Goal: Navigation & Orientation: Find specific page/section

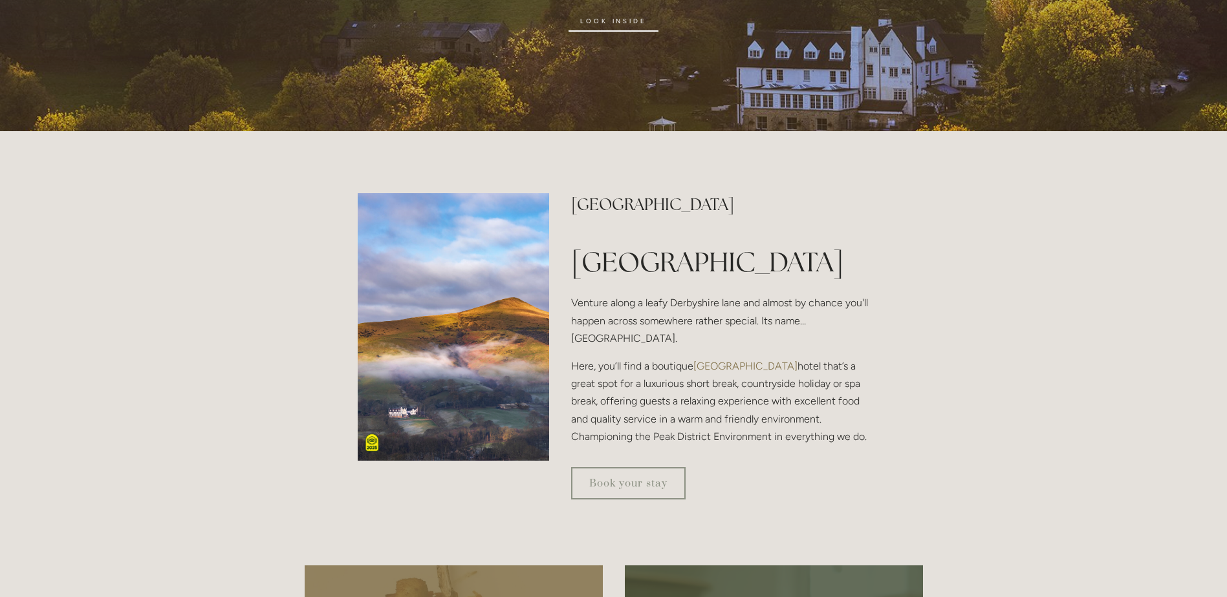
scroll to position [323, 0]
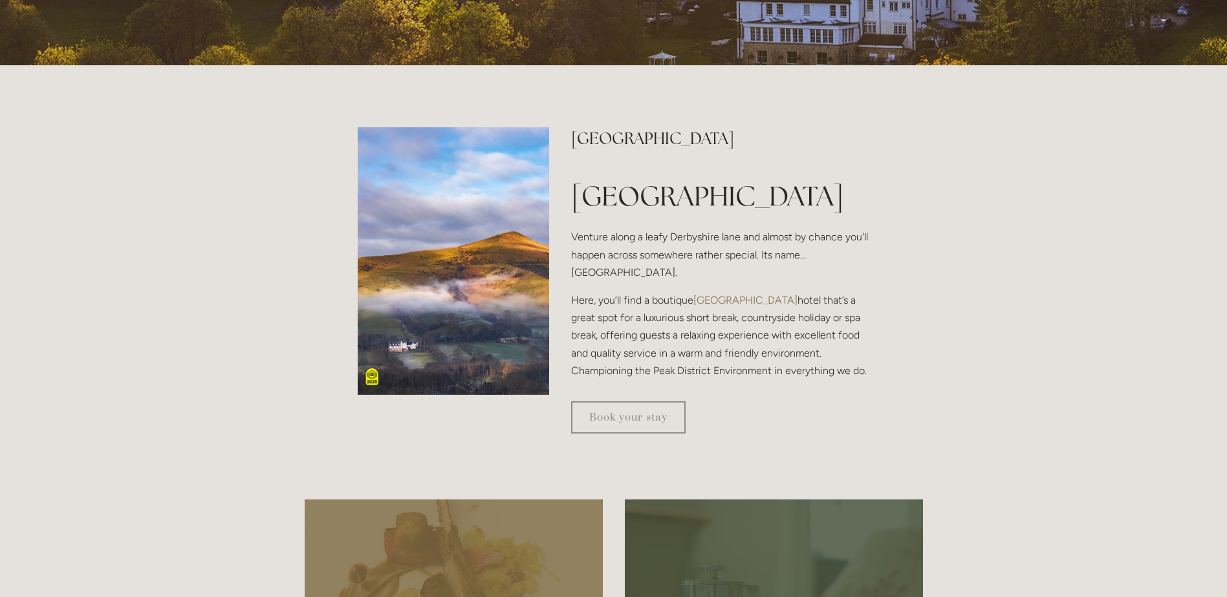
drag, startPoint x: 1223, startPoint y: 107, endPoint x: 1223, endPoint y: 132, distance: 25.2
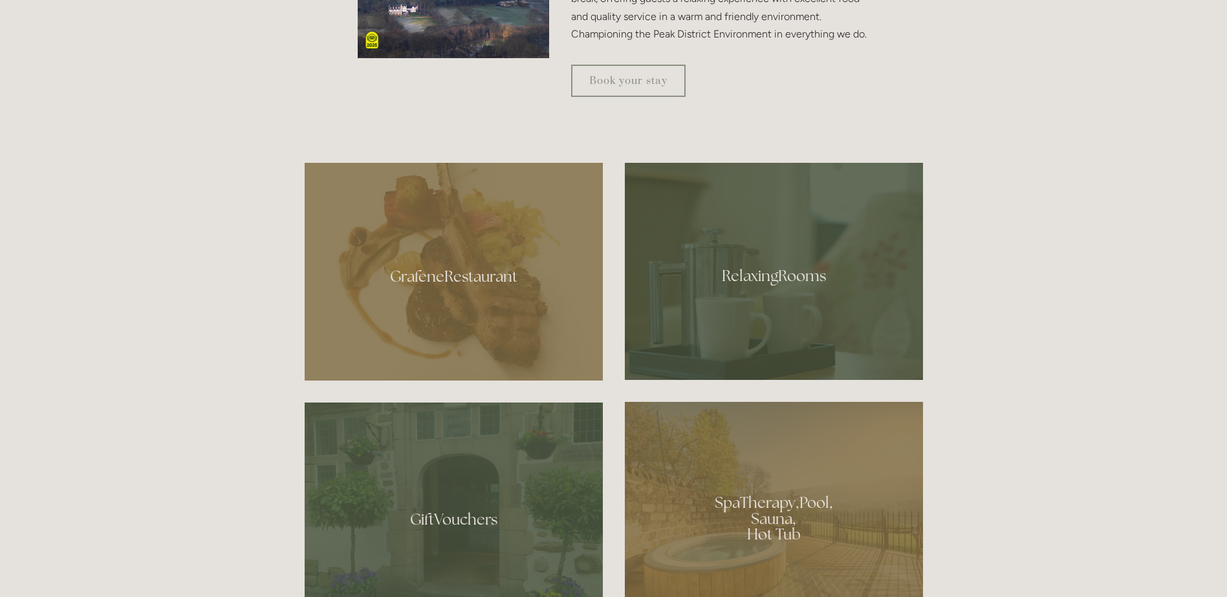
scroll to position [742, 0]
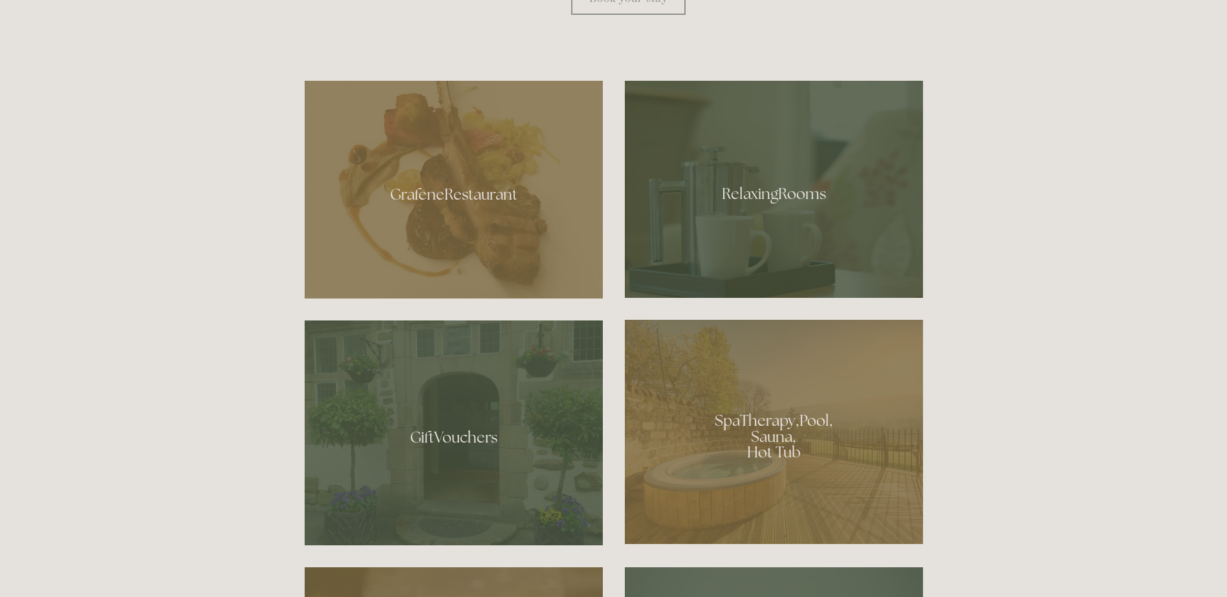
drag, startPoint x: 945, startPoint y: 211, endPoint x: 934, endPoint y: 261, distance: 50.2
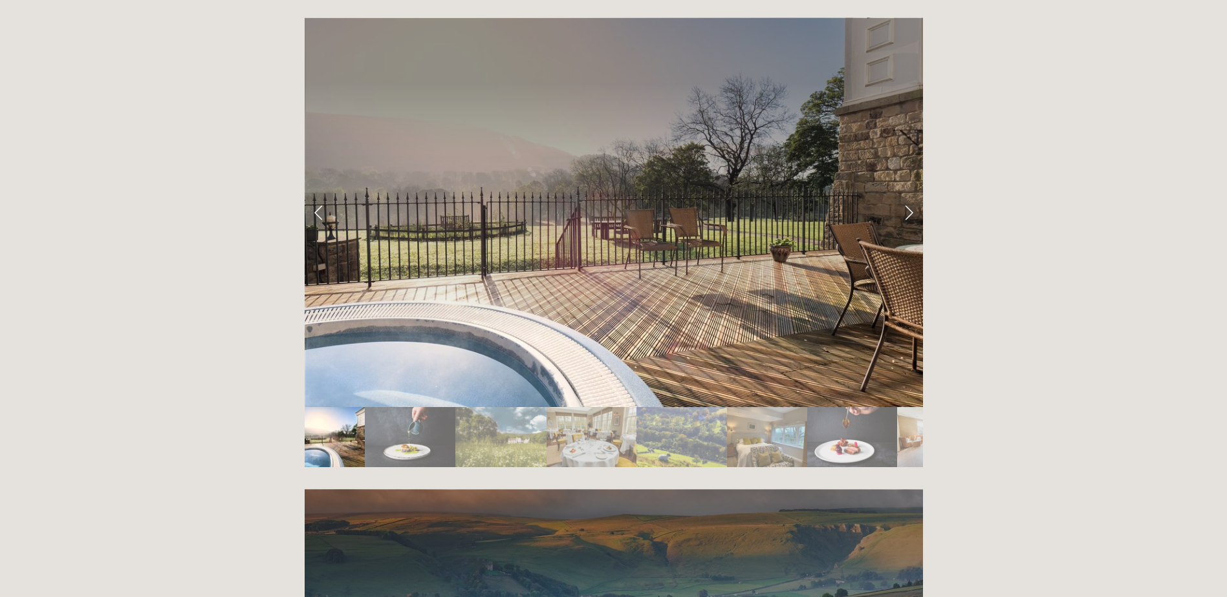
scroll to position [2151, 0]
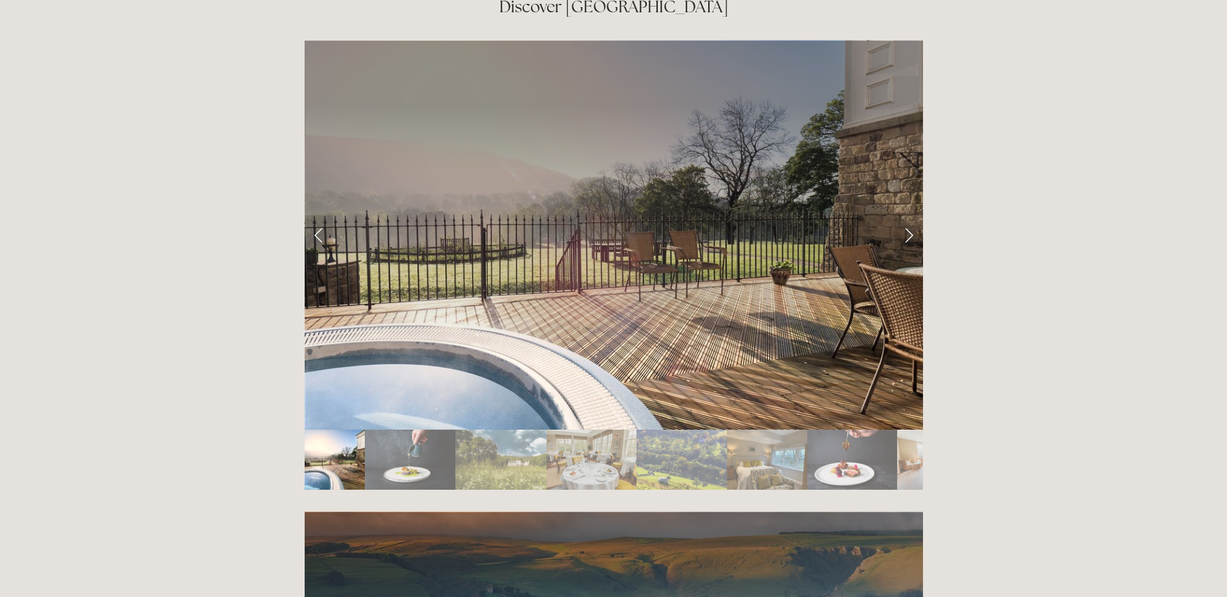
click at [618, 430] on img "Slide 4" at bounding box center [591, 460] width 91 height 60
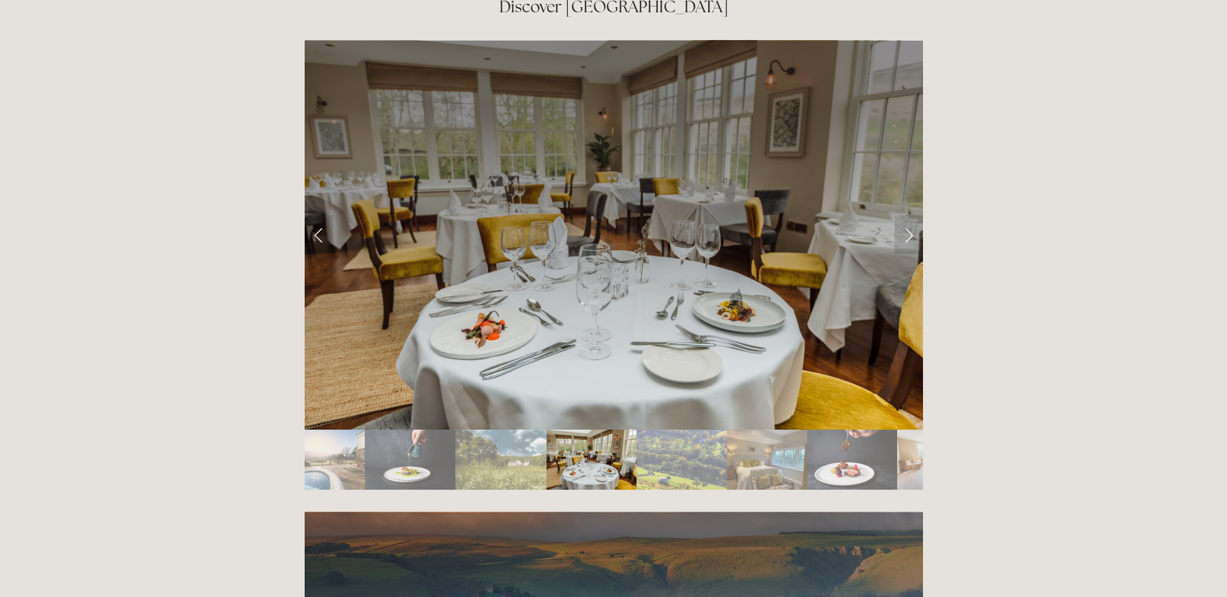
click at [669, 430] on img "Slide 5" at bounding box center [681, 460] width 91 height 60
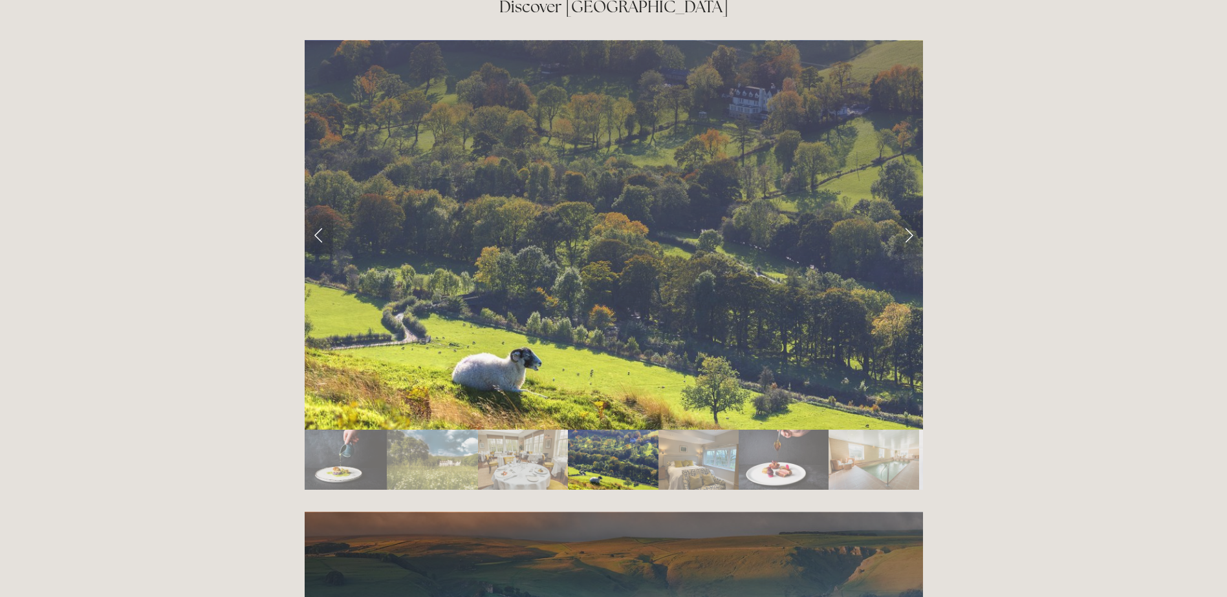
click at [711, 430] on img "Slide 6" at bounding box center [698, 460] width 80 height 60
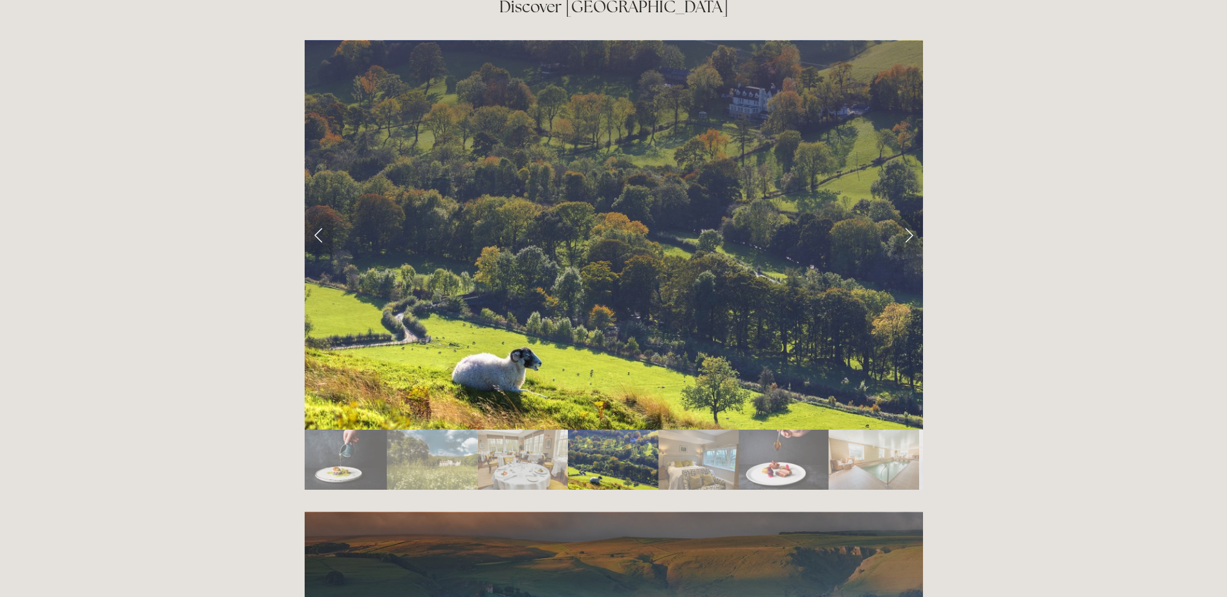
click at [711, 430] on img "Slide 6" at bounding box center [698, 460] width 80 height 60
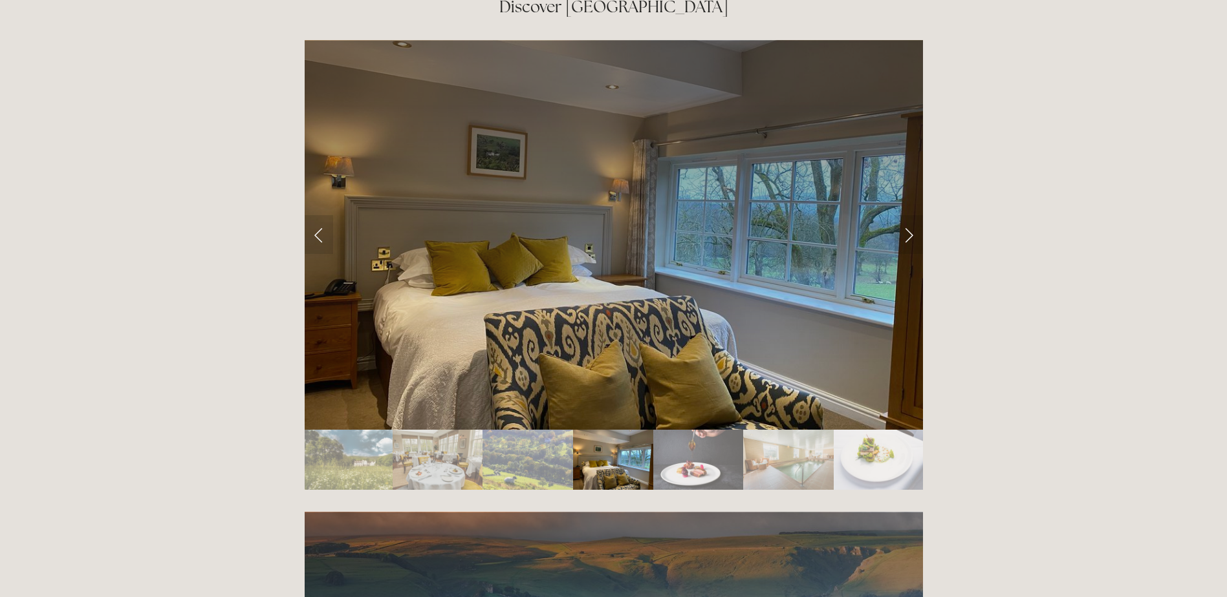
click at [718, 430] on img "Slide 7" at bounding box center [698, 460] width 90 height 60
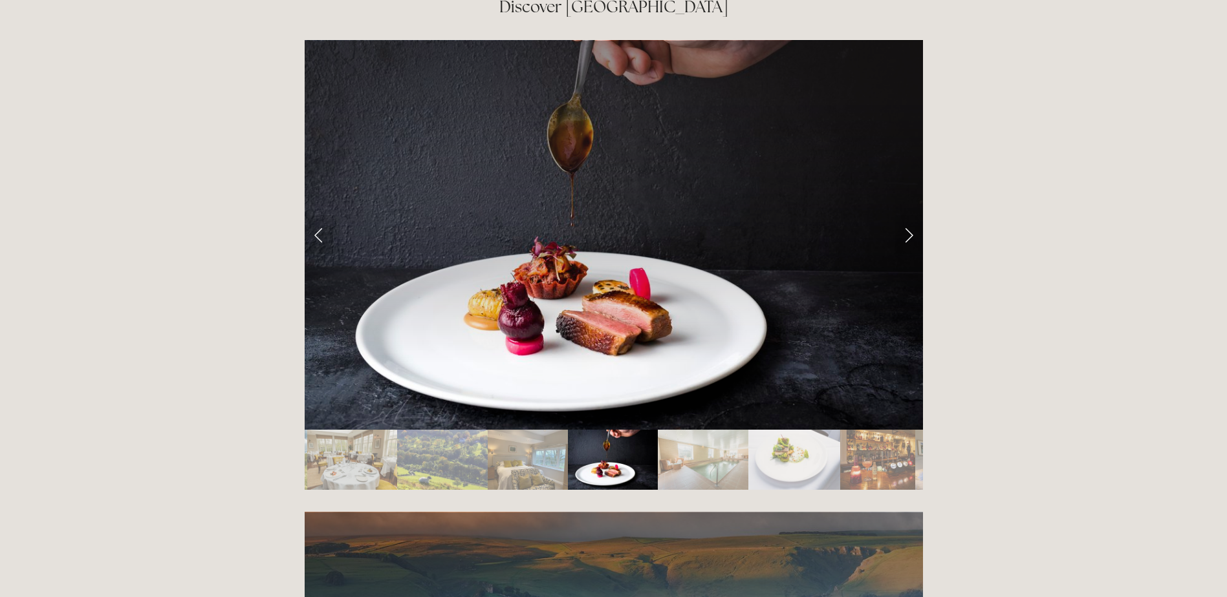
click at [718, 430] on img "Slide 8" at bounding box center [703, 460] width 90 height 60
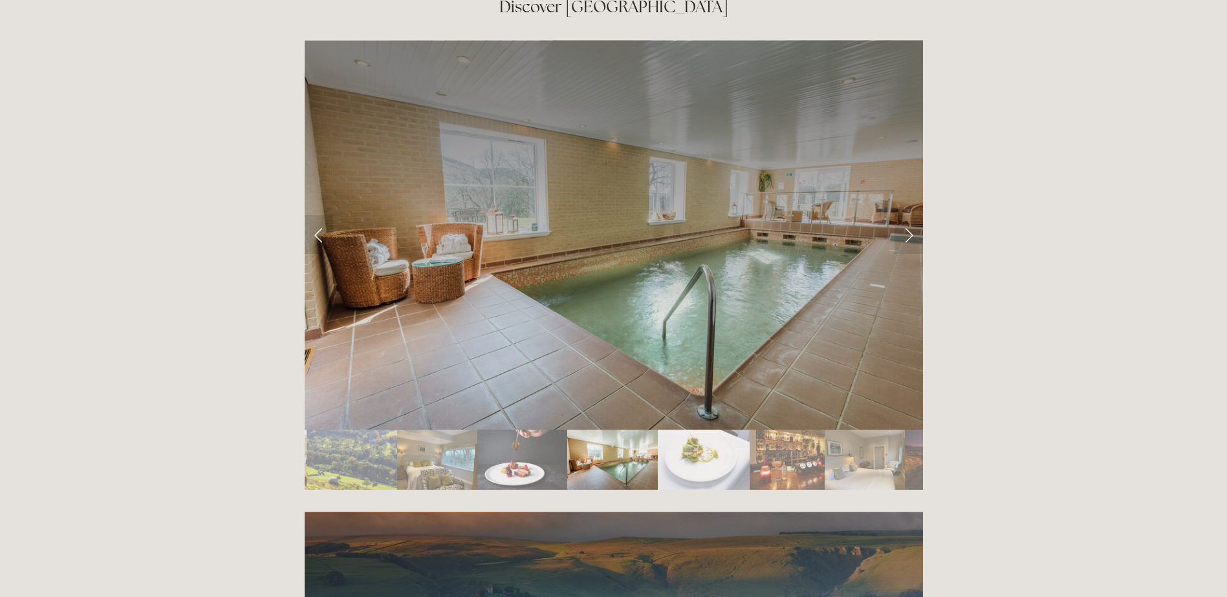
click at [718, 430] on img "Slide 9" at bounding box center [704, 460] width 92 height 60
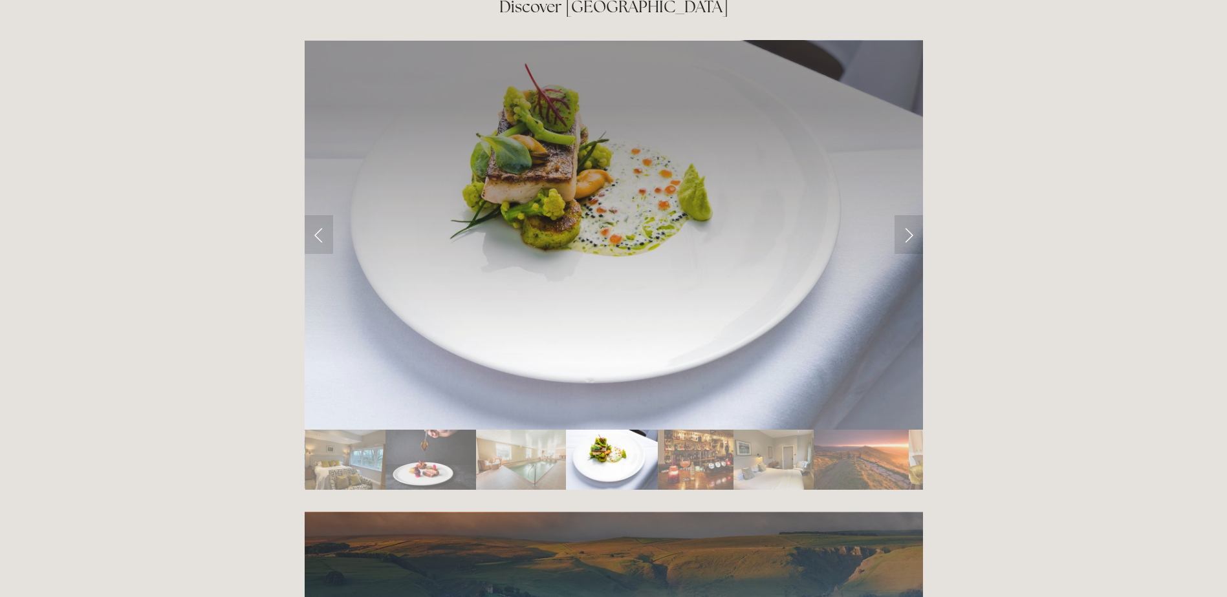
click at [718, 430] on img "Slide 10" at bounding box center [695, 460] width 75 height 60
